Goal: Information Seeking & Learning: Learn about a topic

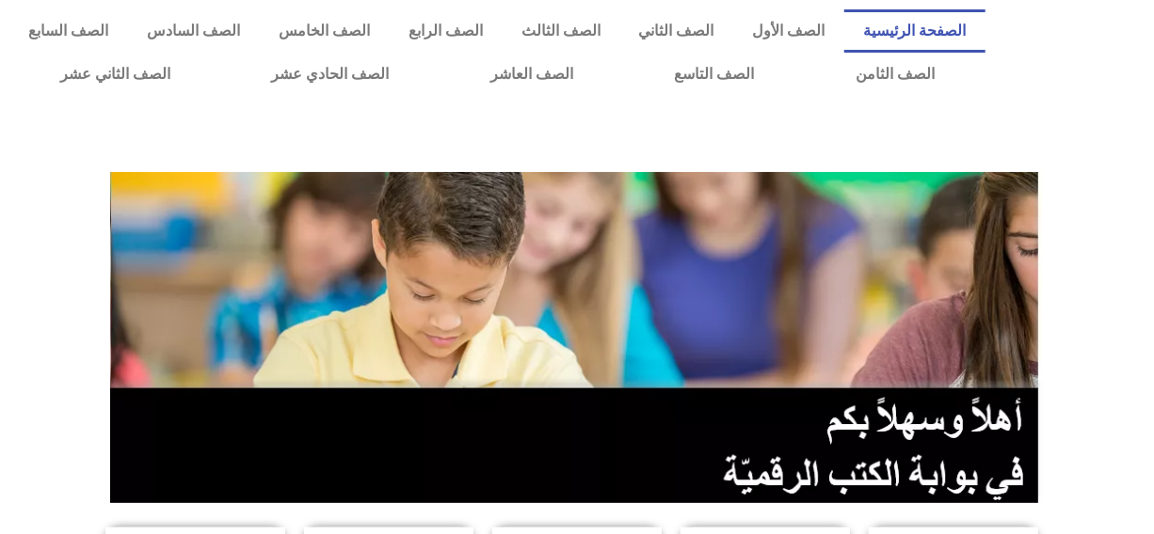
click at [37, 223] on section at bounding box center [577, 337] width 1154 height 359
click at [34, 150] on div at bounding box center [576, 138] width 1135 height 47
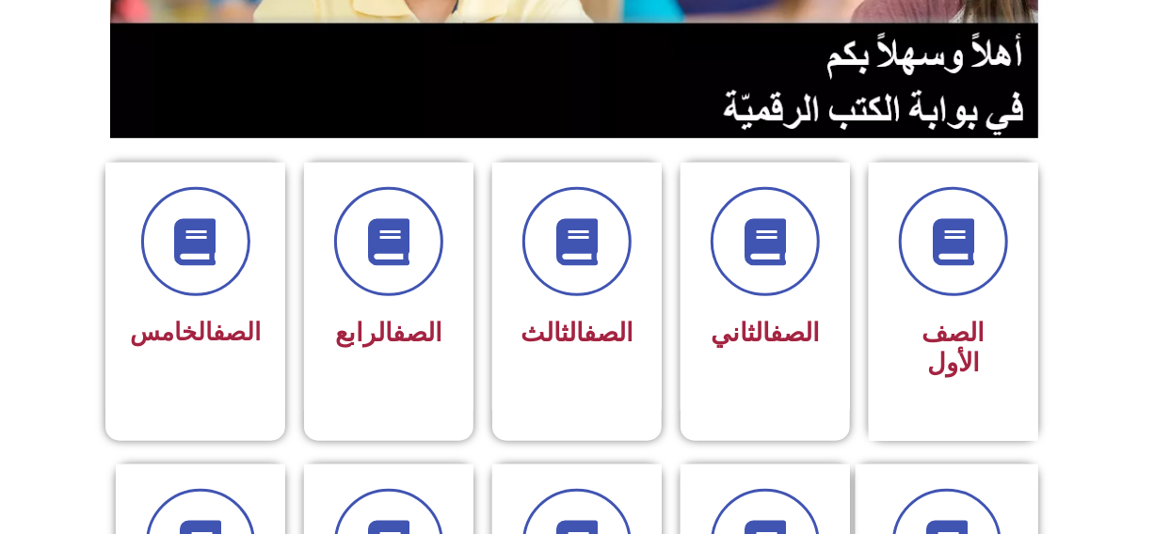
scroll to position [444, 0]
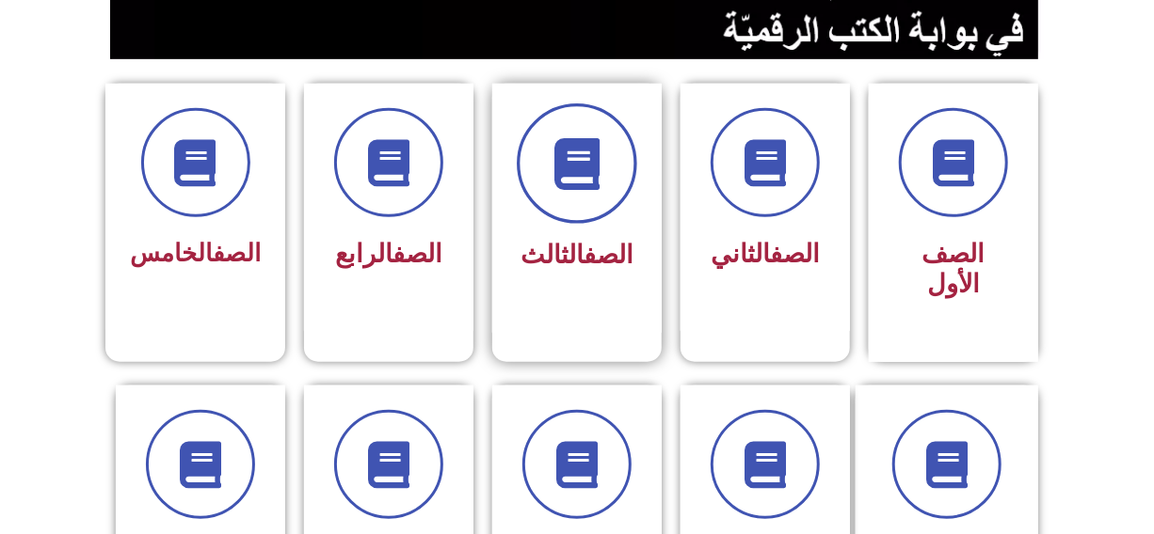
click at [556, 167] on icon at bounding box center [577, 164] width 52 height 52
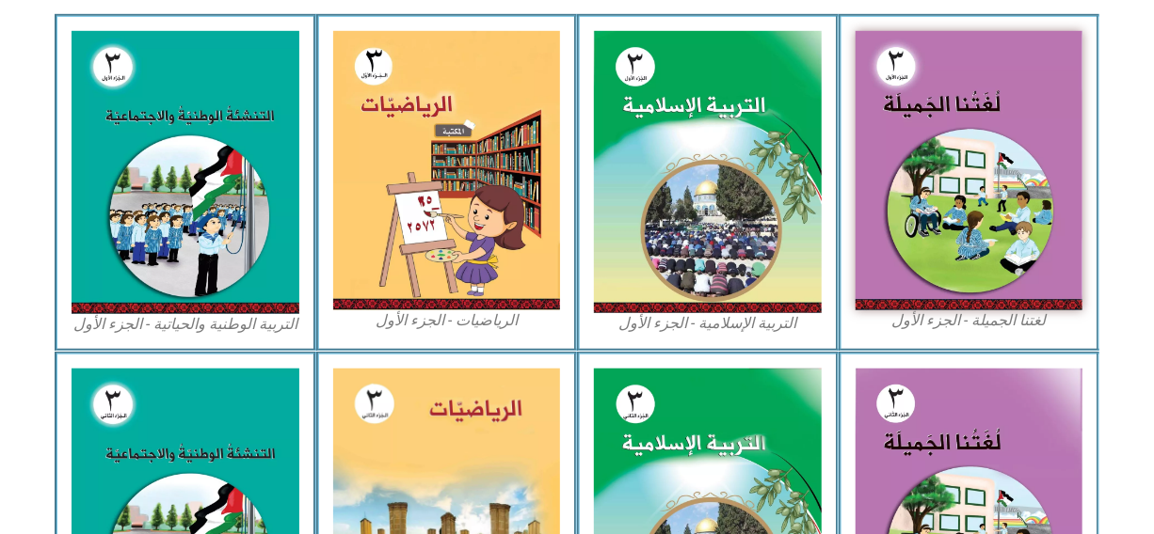
scroll to position [615, 0]
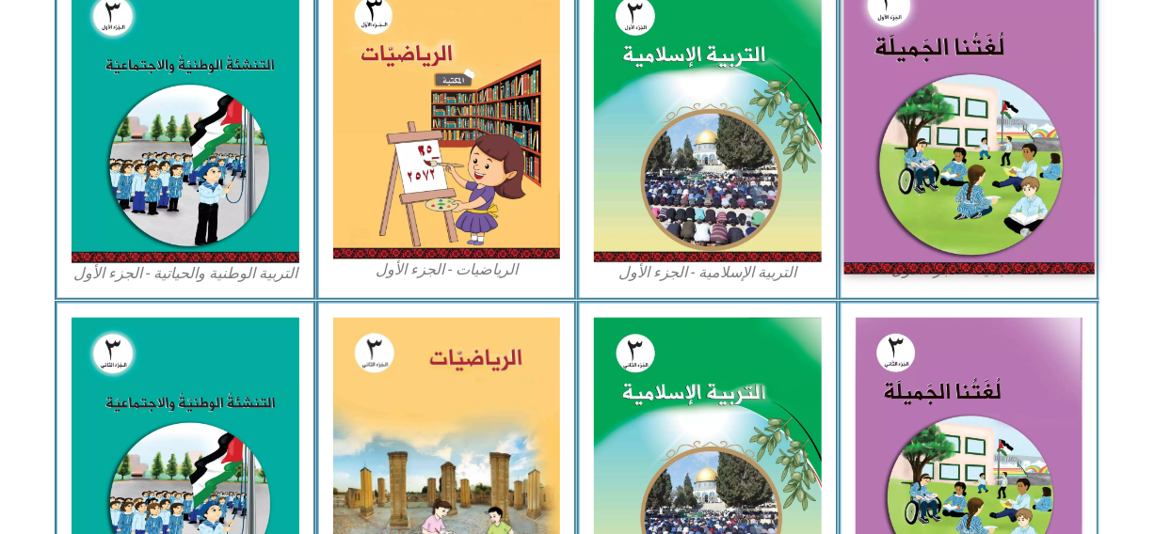
click at [935, 137] on img at bounding box center [968, 120] width 250 height 308
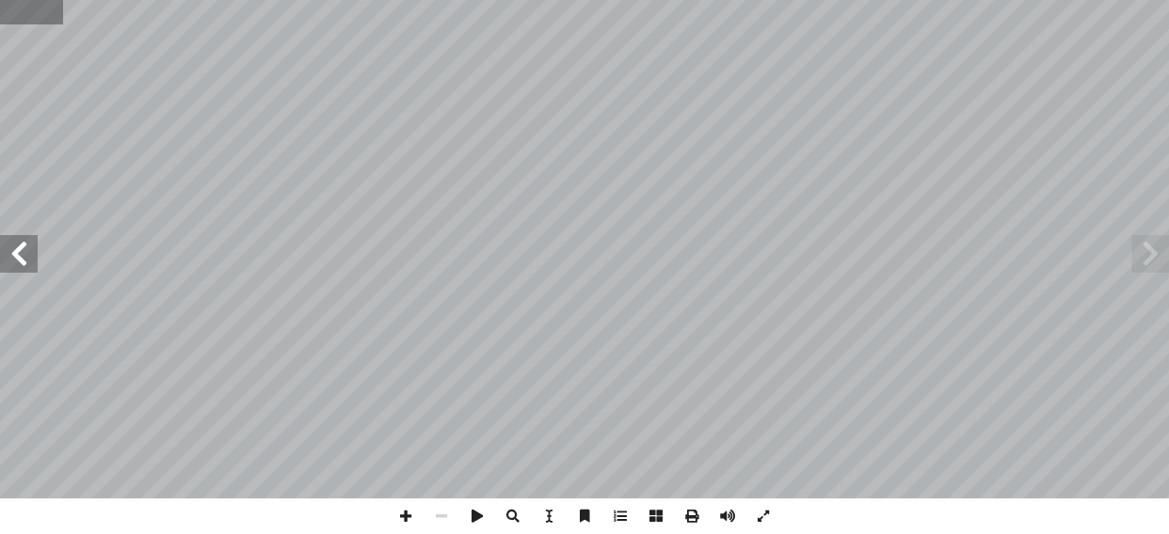
click at [33, 9] on input "text" at bounding box center [31, 12] width 63 height 24
type input "**"
click at [26, 254] on span at bounding box center [19, 254] width 38 height 38
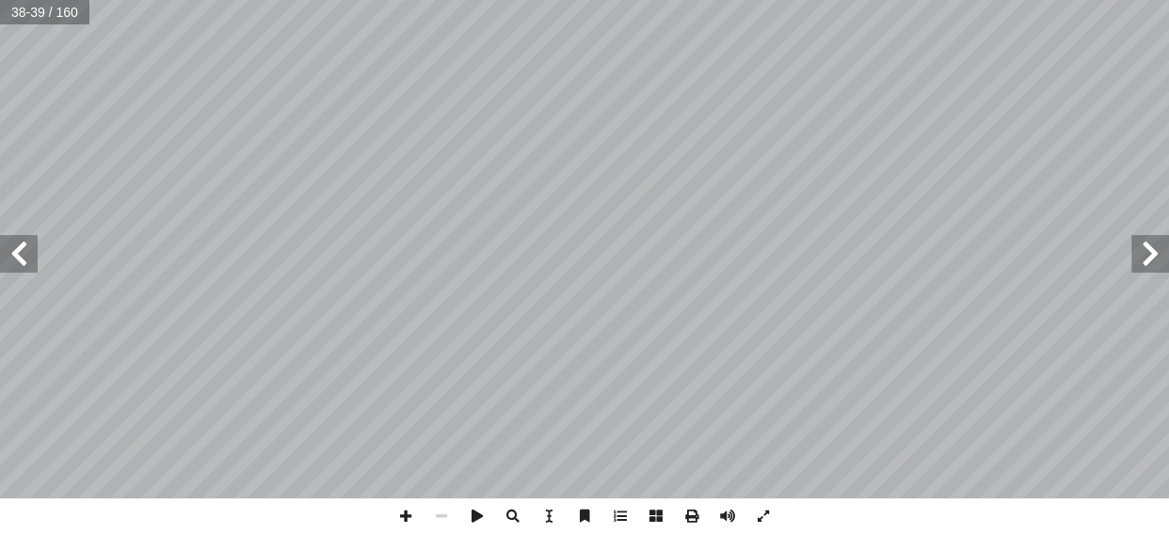
click at [26, 254] on span at bounding box center [19, 254] width 38 height 38
click at [406, 510] on span at bounding box center [406, 517] width 36 height 36
click at [21, 252] on span at bounding box center [19, 254] width 38 height 38
click at [24, 263] on span at bounding box center [19, 254] width 38 height 38
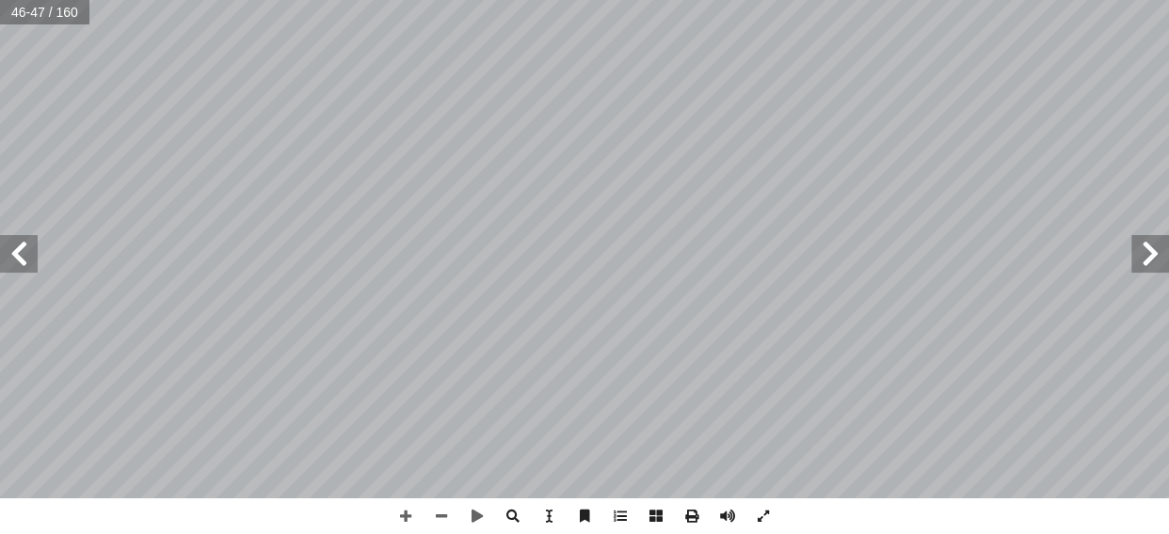
click at [1144, 259] on span at bounding box center [1150, 254] width 38 height 38
